Goal: Communication & Community: Answer question/provide support

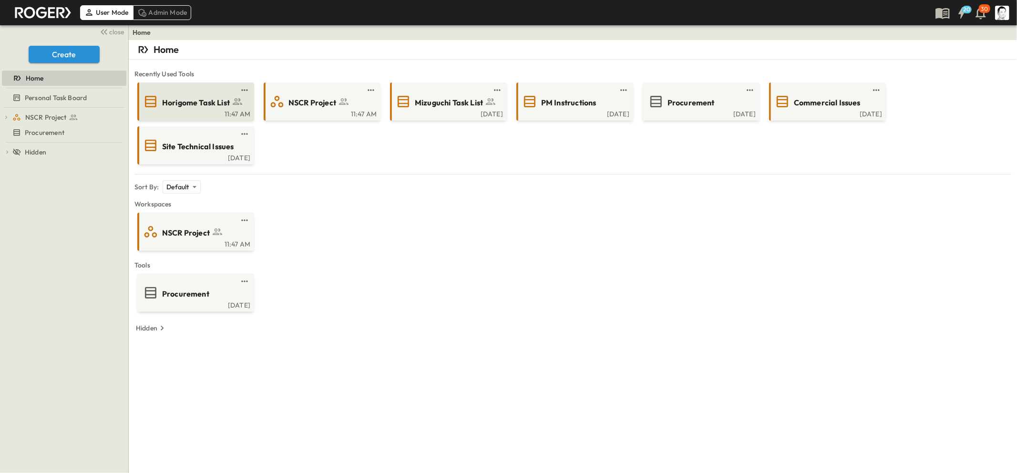
click at [209, 105] on span "Horigome Task List" at bounding box center [196, 102] width 68 height 11
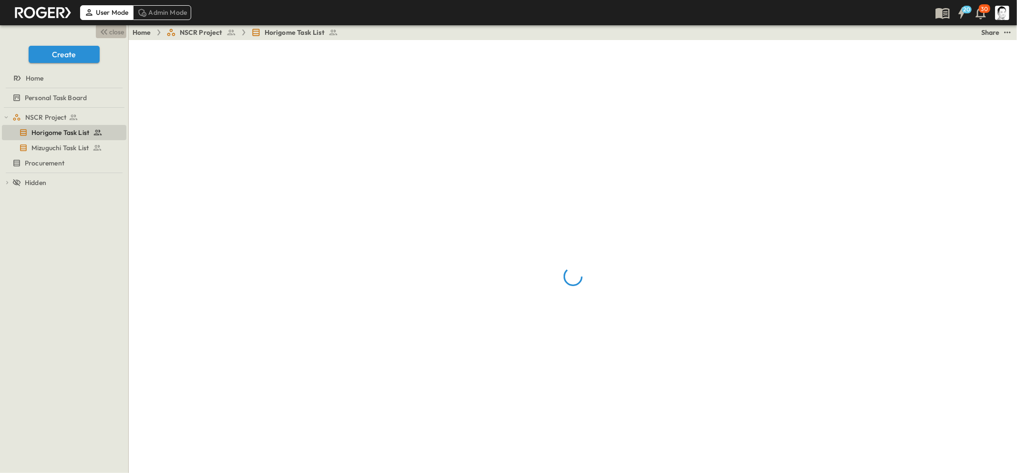
click at [119, 31] on span "close" at bounding box center [117, 32] width 15 height 10
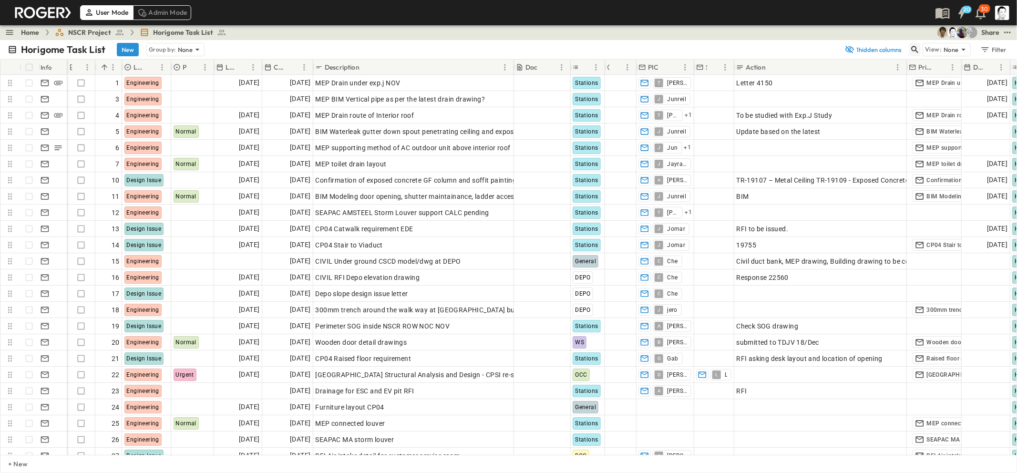
click at [916, 53] on icon "button" at bounding box center [915, 50] width 10 height 10
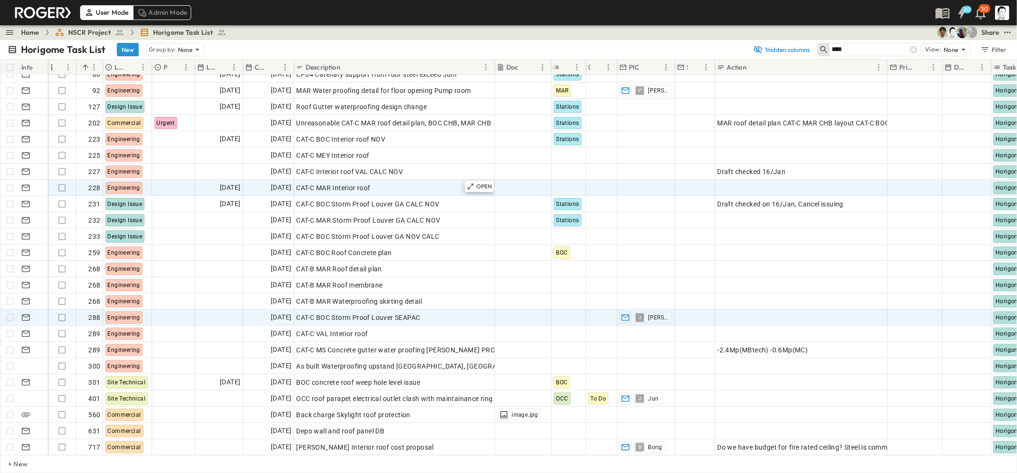
scroll to position [176, 0]
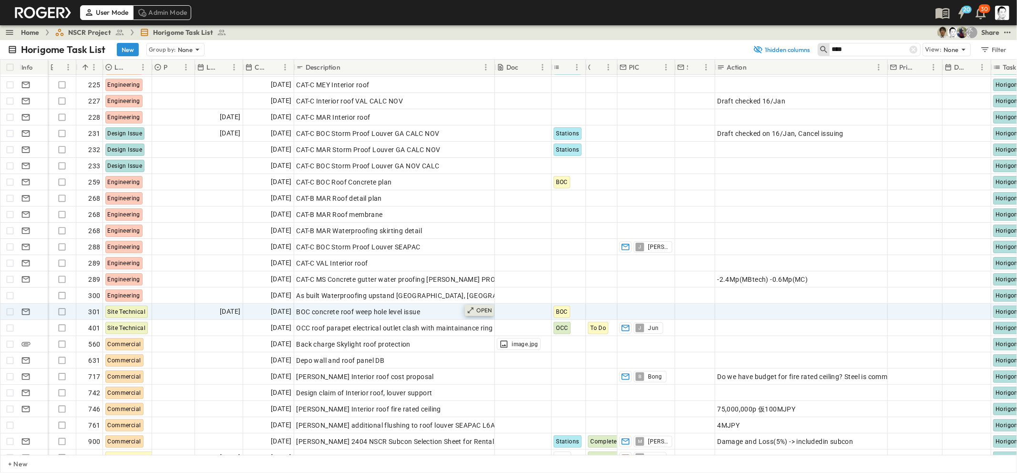
type input "****"
click at [485, 308] on p "OPEN" at bounding box center [484, 310] width 16 height 8
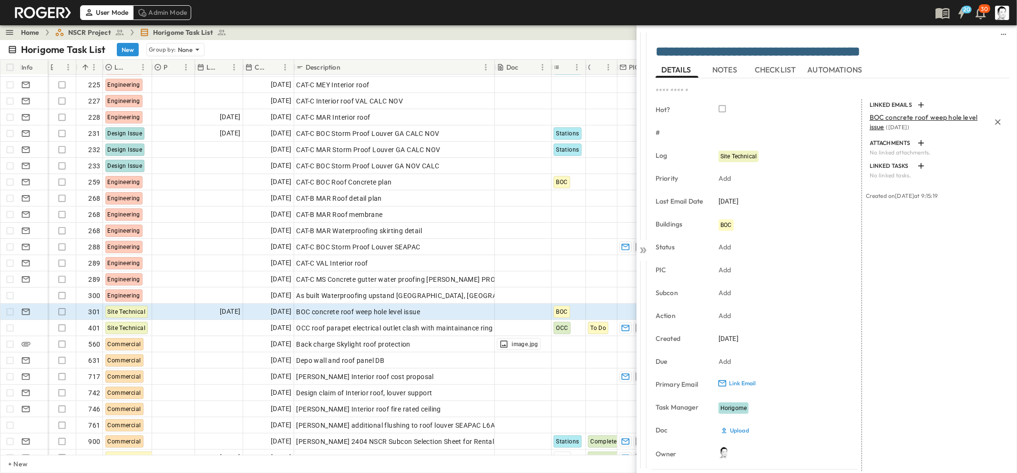
click at [888, 118] on span "BOC concrete roof weep hole level issue" at bounding box center [923, 122] width 108 height 18
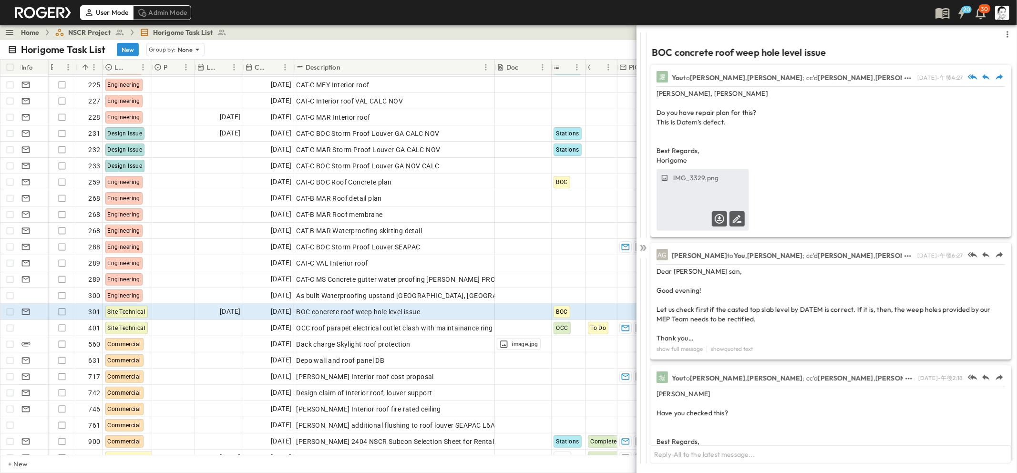
click at [685, 195] on div "IMG_3329.png" at bounding box center [703, 199] width 92 height 61
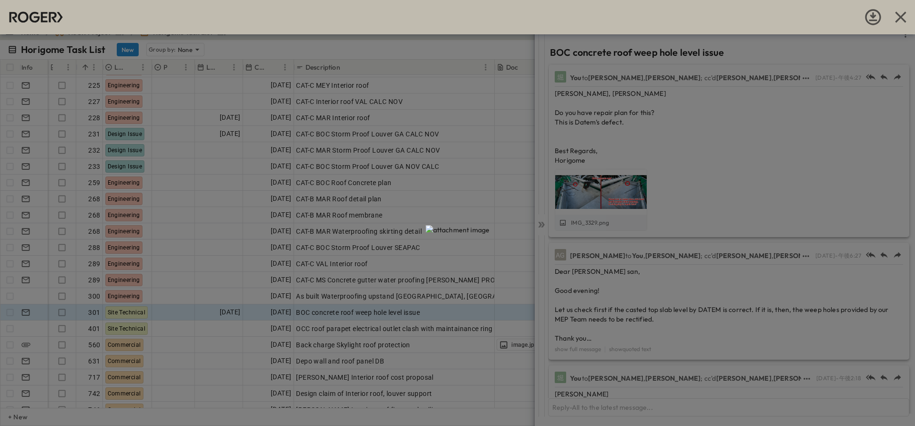
scroll to position [176, 0]
click at [903, 18] on icon "button" at bounding box center [900, 17] width 19 height 19
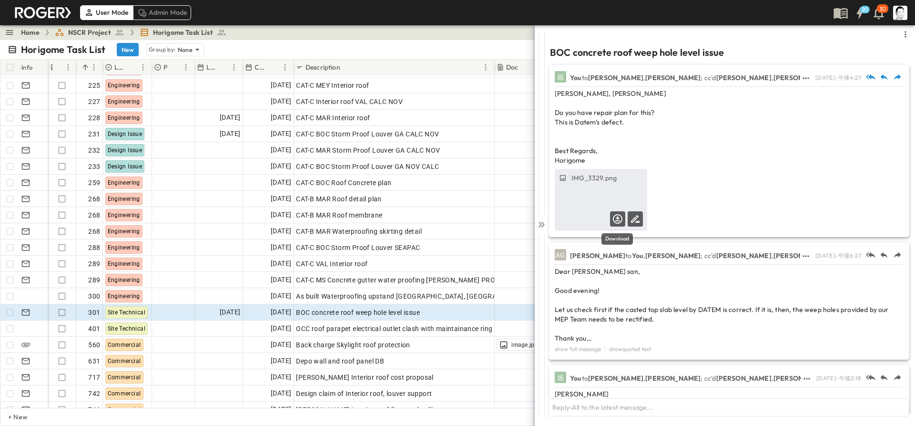
click at [615, 211] on icon "Download" at bounding box center [617, 218] width 15 height 15
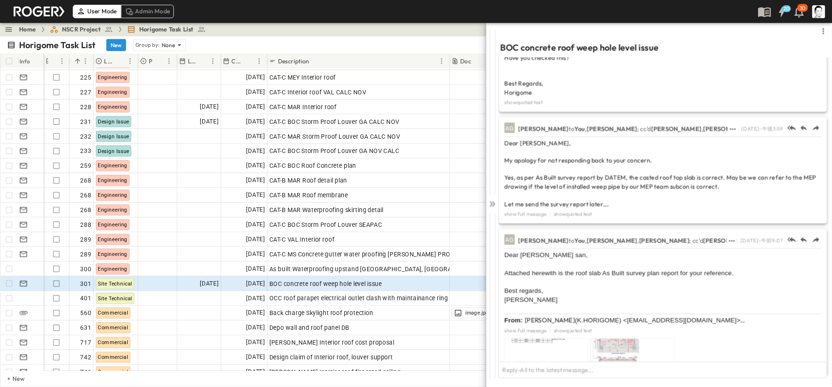
scroll to position [399, 0]
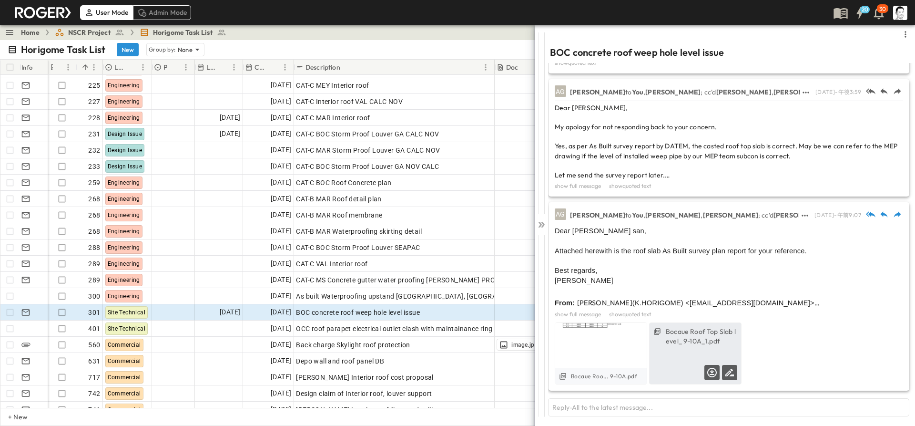
click at [709, 341] on label "Bocaue Roof Top Slab level_ 9-10A_1.pdf" at bounding box center [701, 336] width 71 height 19
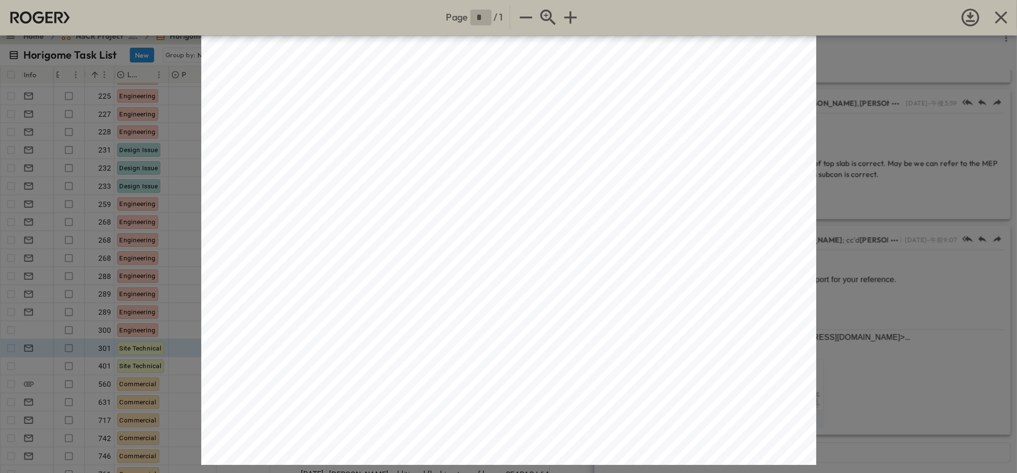
scroll to position [0, 0]
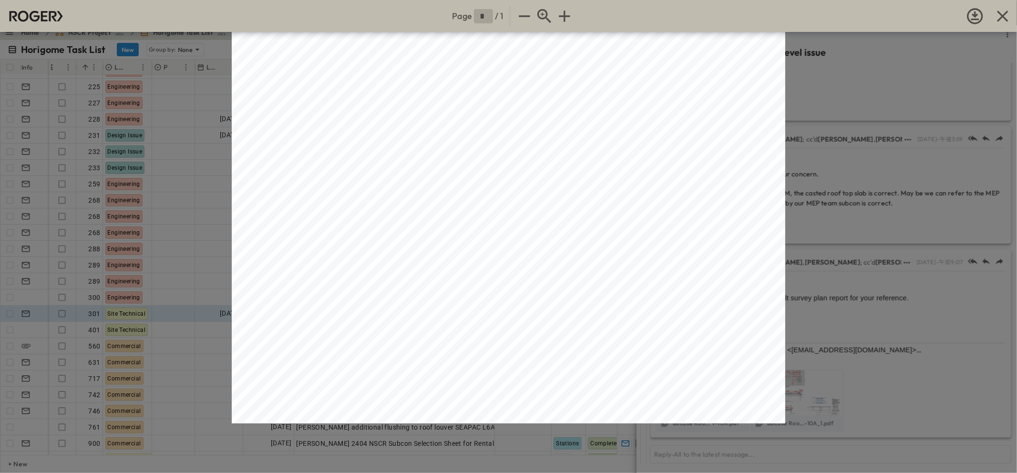
click at [795, 285] on div "Page * / 1 ±19.126 +19.130 A21 ±19.134 +19.130 A20 ±19.128 +19.130 A22 3765 144…" at bounding box center [508, 236] width 1017 height 473
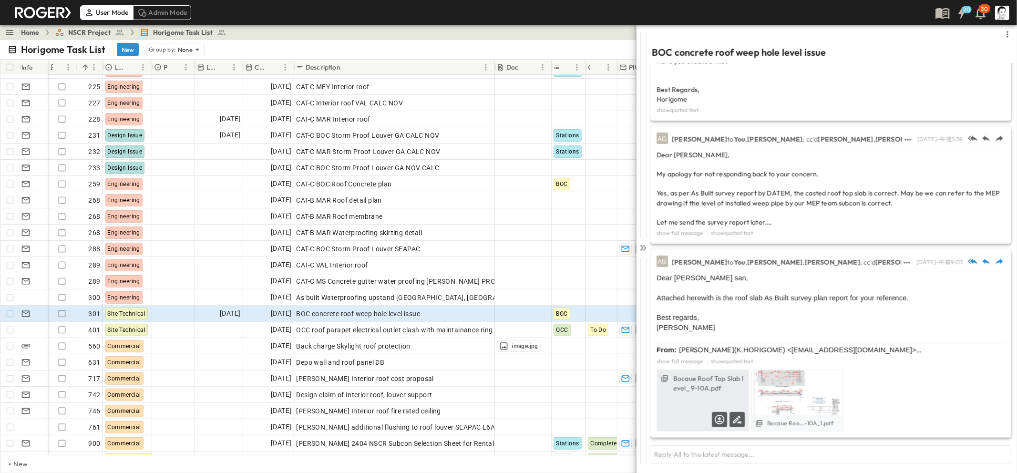
click at [721, 387] on label "Bocaue Roof Top Slab level_ 9-10A.pdf" at bounding box center [708, 383] width 71 height 19
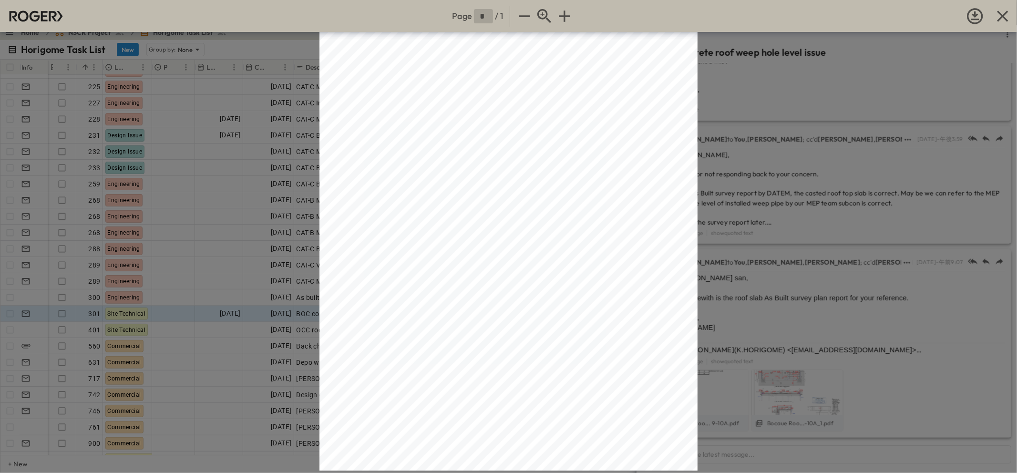
click at [835, 279] on div "Page * / 1 ACTUAL DESIGN DIFF E1 18830 18827 3 E2 18830 18825 5 WIPHOLE TOP SLA…" at bounding box center [508, 236] width 1017 height 473
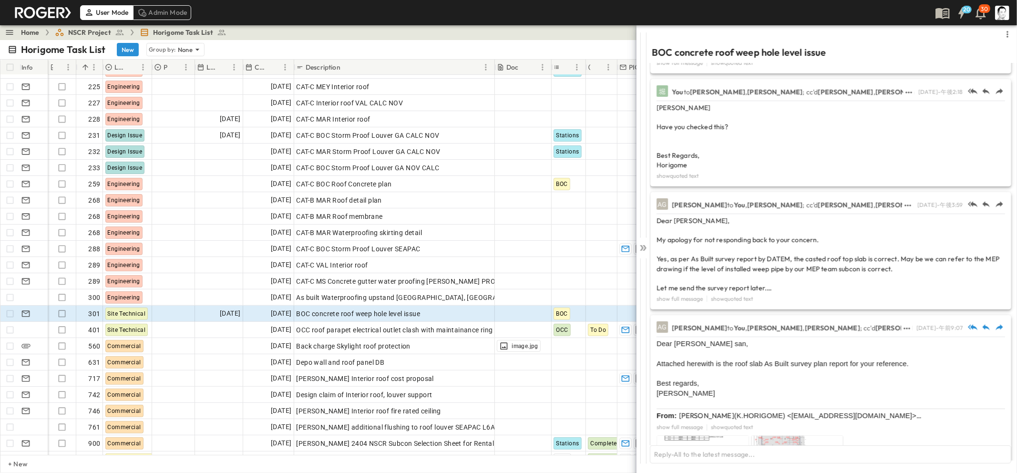
scroll to position [268, 0]
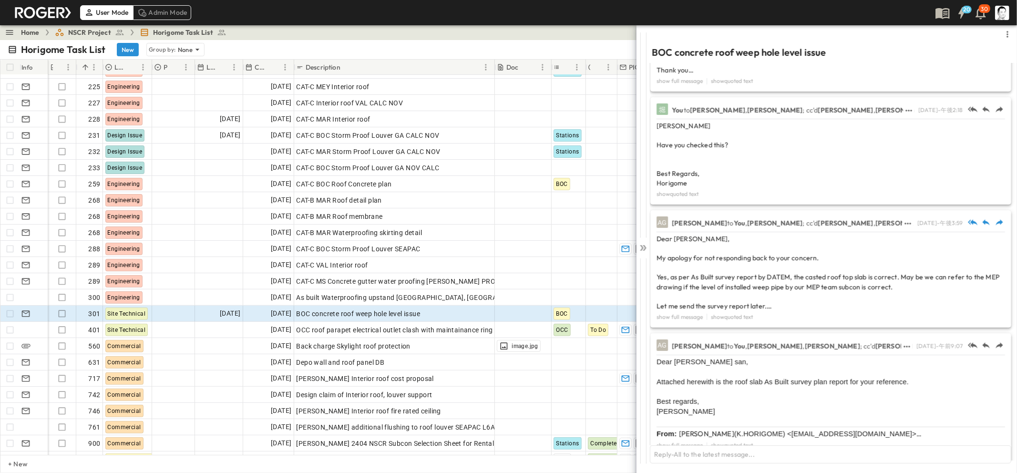
click at [684, 316] on button "show full message" at bounding box center [679, 317] width 50 height 10
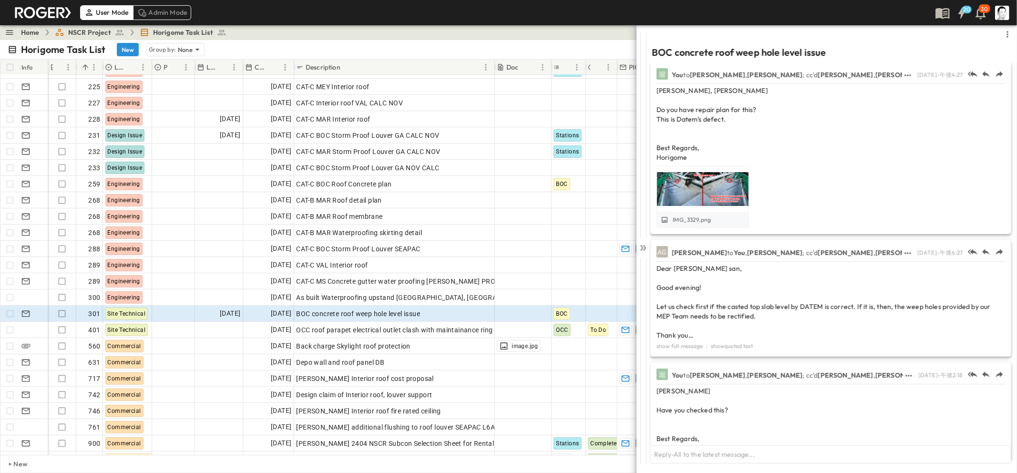
scroll to position [0, 0]
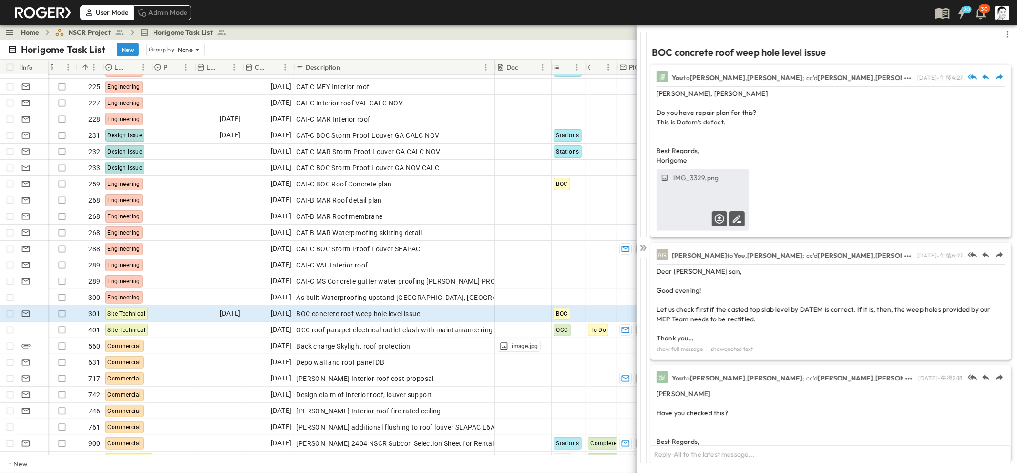
click at [727, 186] on div "IMG_3329.png" at bounding box center [703, 199] width 92 height 61
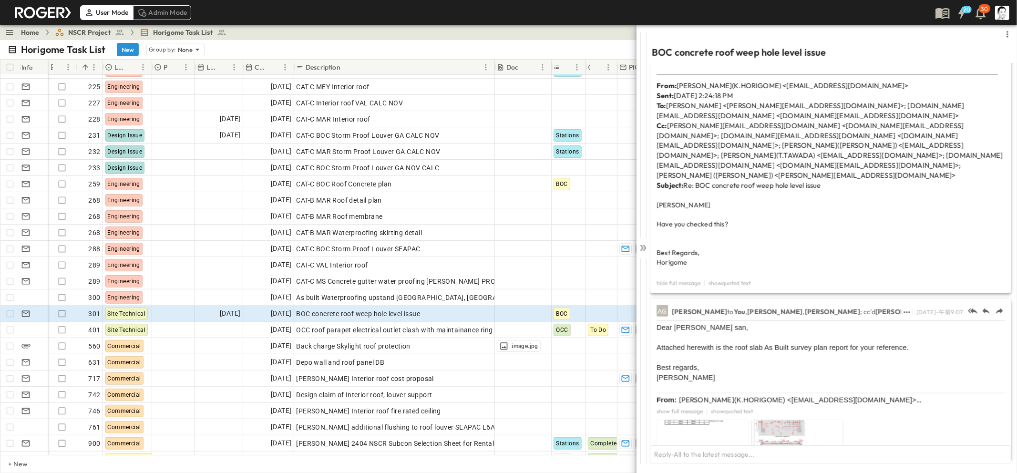
scroll to position [589, 0]
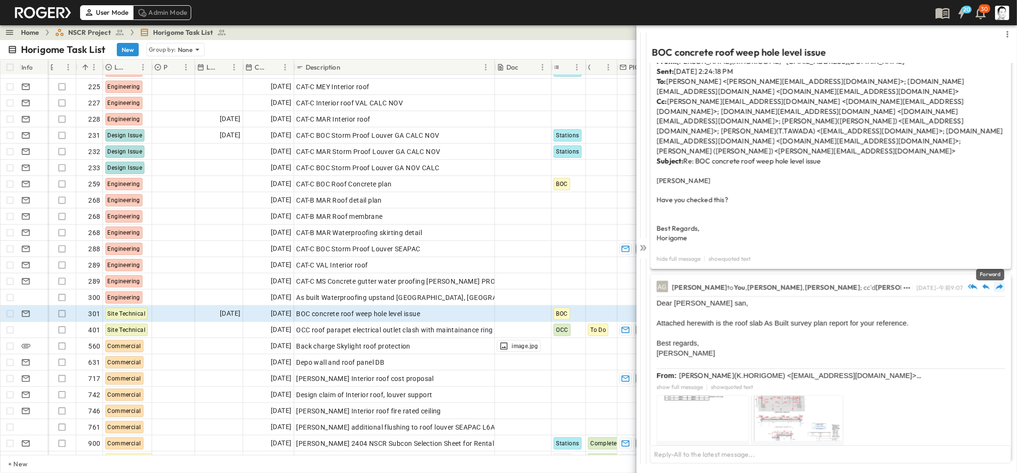
click at [994, 282] on icon "Forward" at bounding box center [999, 287] width 10 height 10
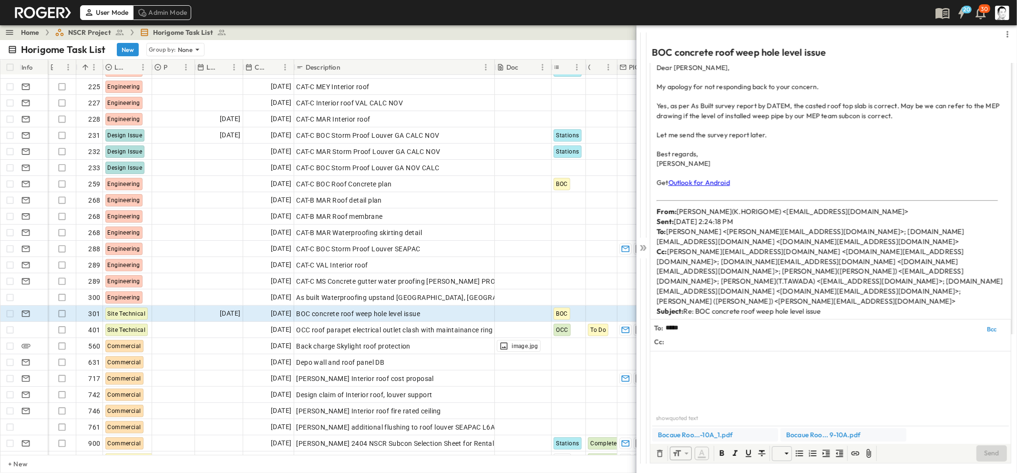
scroll to position [439, 0]
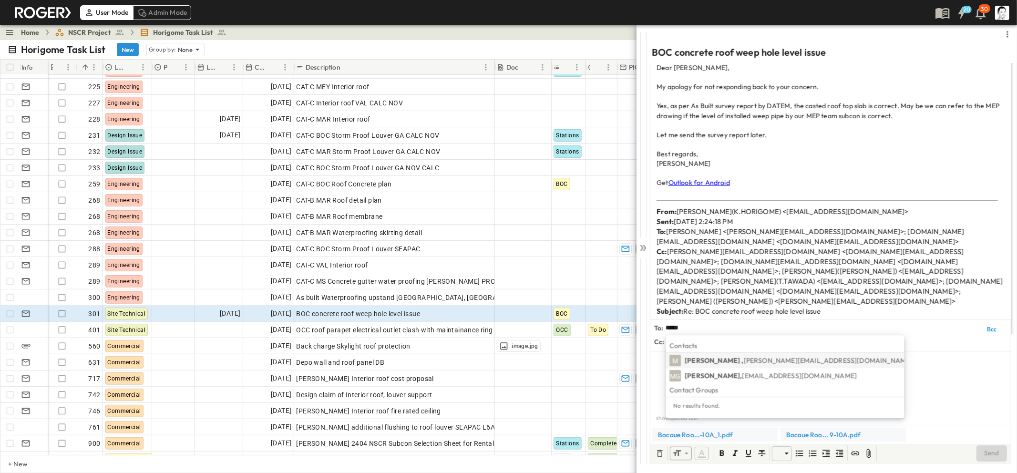
type input "*****"
click at [744, 359] on span "[PERSON_NAME][EMAIL_ADDRESS][DOMAIN_NAME]" at bounding box center [828, 360] width 169 height 9
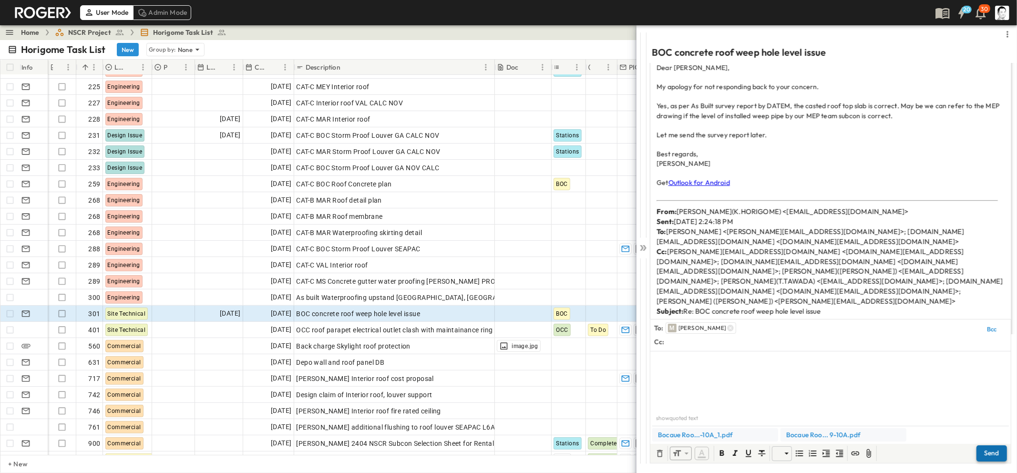
click at [984, 453] on button "Send" at bounding box center [991, 453] width 31 height 16
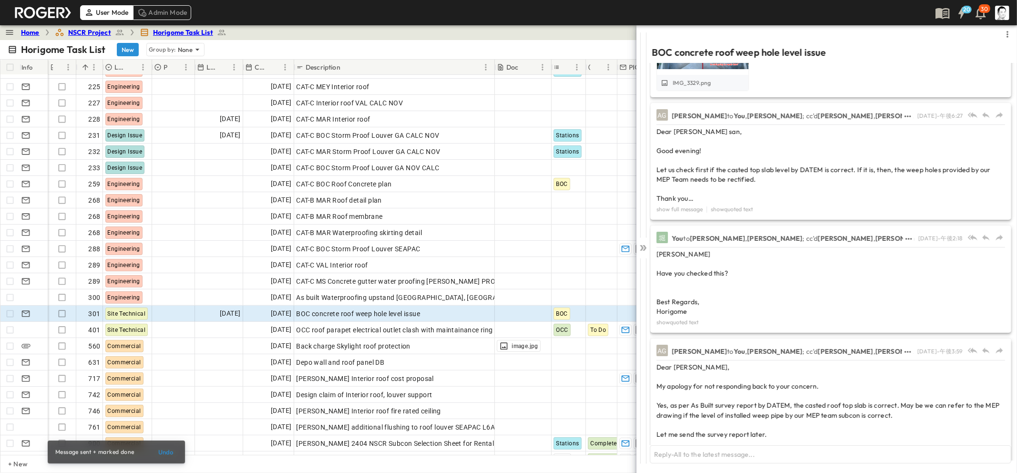
scroll to position [0, 0]
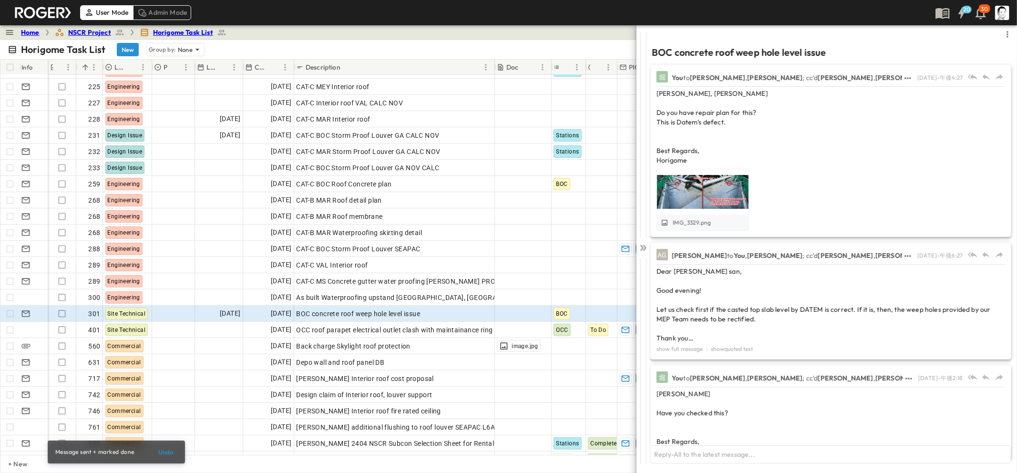
click at [987, 78] on div at bounding box center [986, 76] width 38 height 11
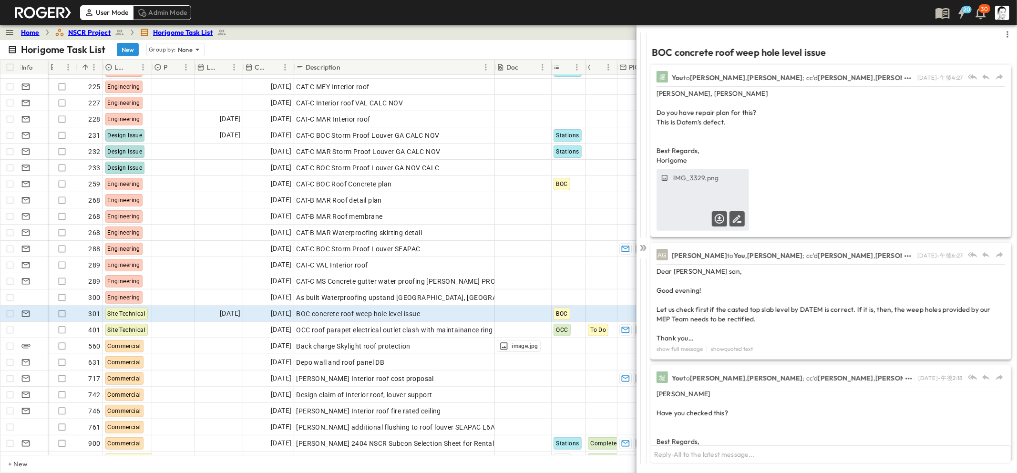
click at [716, 191] on div "IMG_3329.png" at bounding box center [703, 199] width 92 height 61
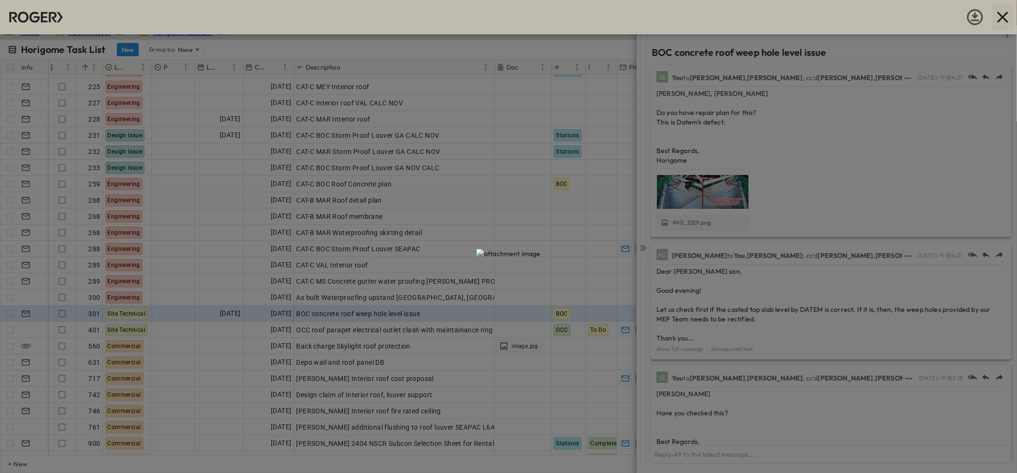
click at [1004, 21] on icon "button" at bounding box center [1002, 17] width 19 height 19
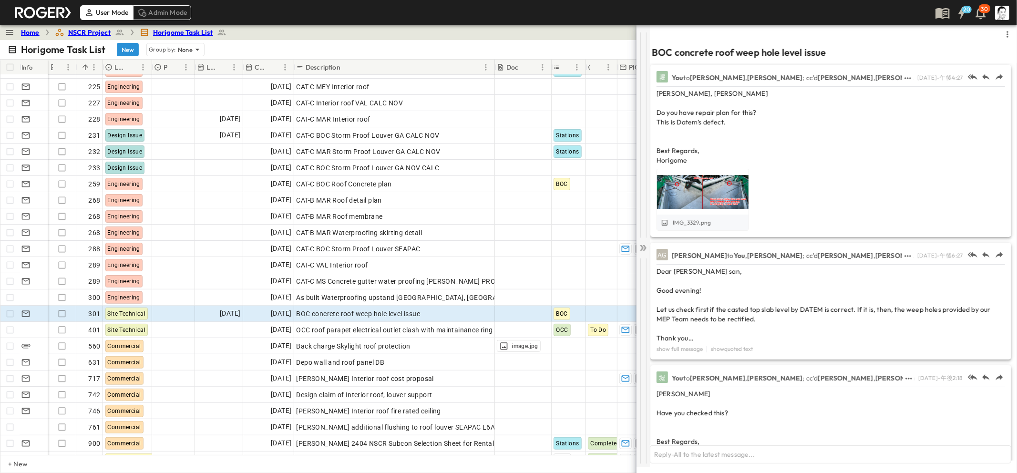
click at [649, 246] on div at bounding box center [642, 246] width 13 height 442
